Goal: Find specific page/section: Find specific page/section

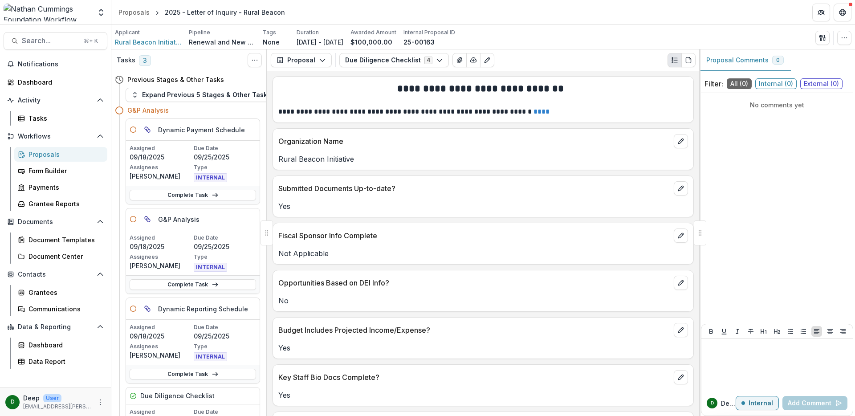
scroll to position [13, 0]
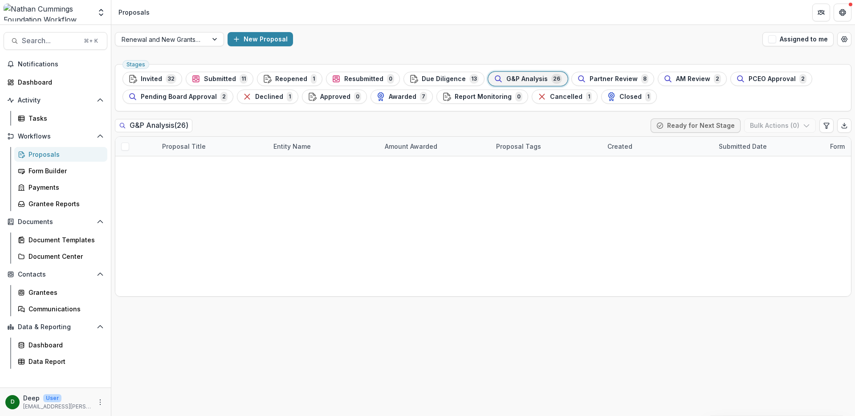
scroll to position [358, 0]
